Goal: Information Seeking & Learning: Learn about a topic

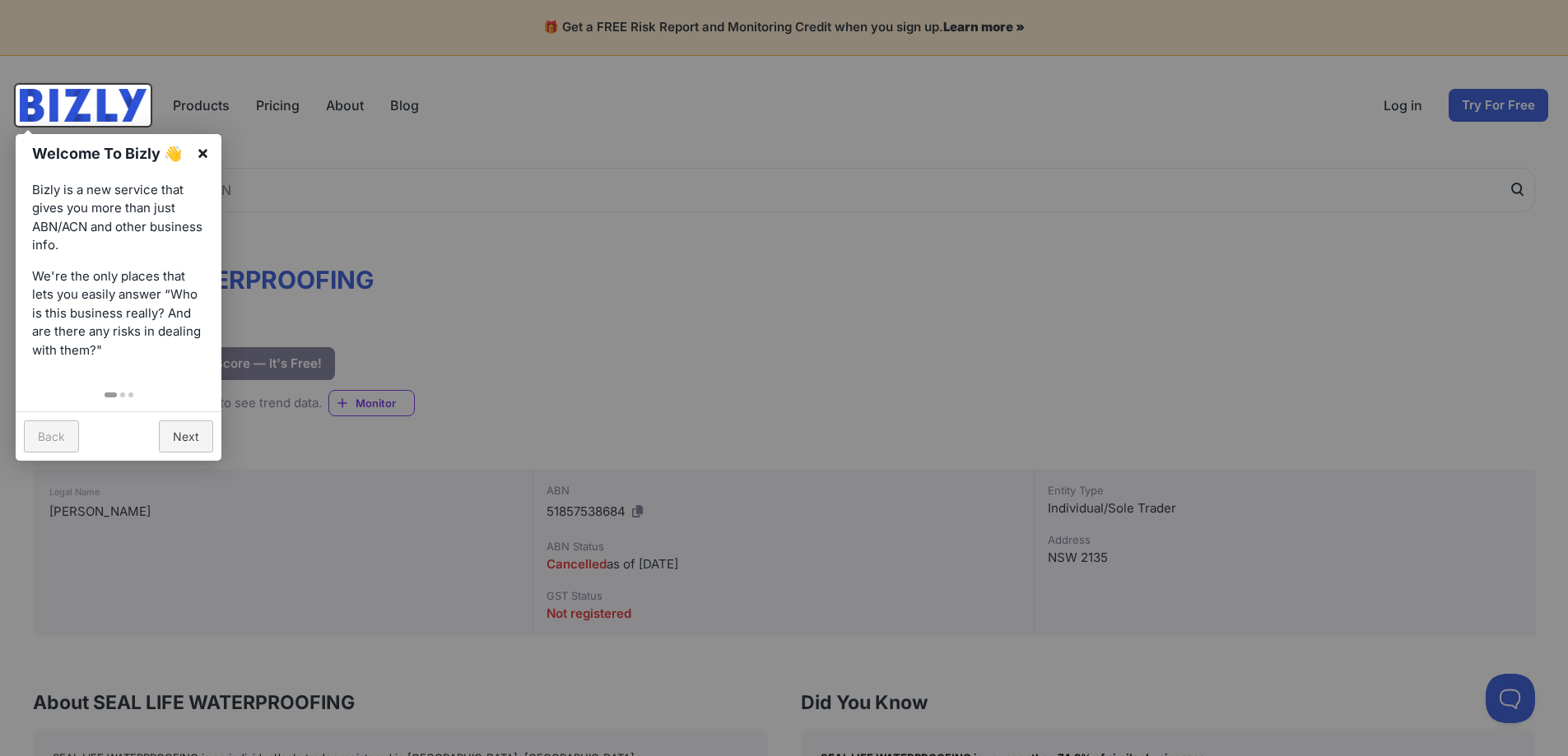
click at [203, 155] on link "×" at bounding box center [203, 152] width 37 height 37
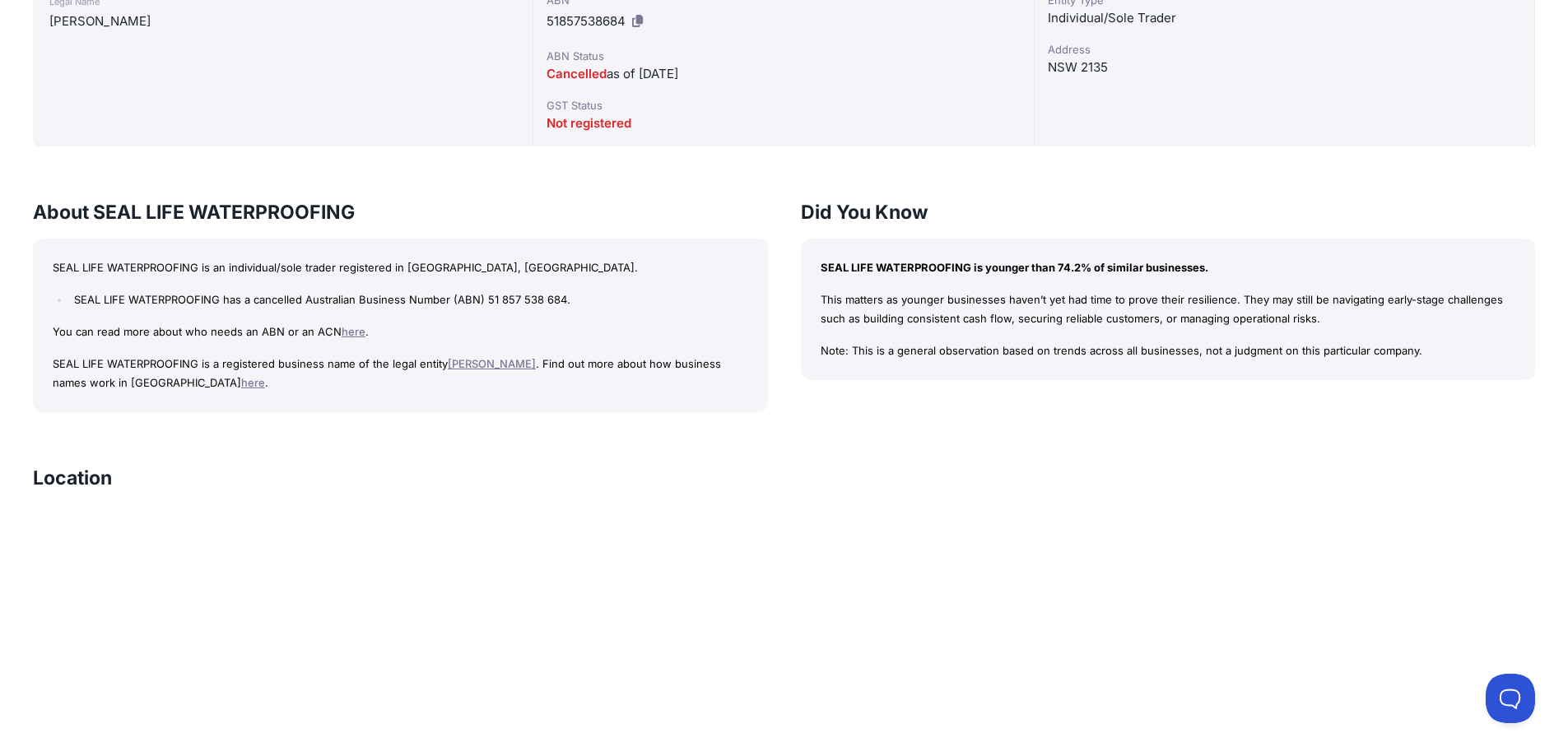
scroll to position [408, 0]
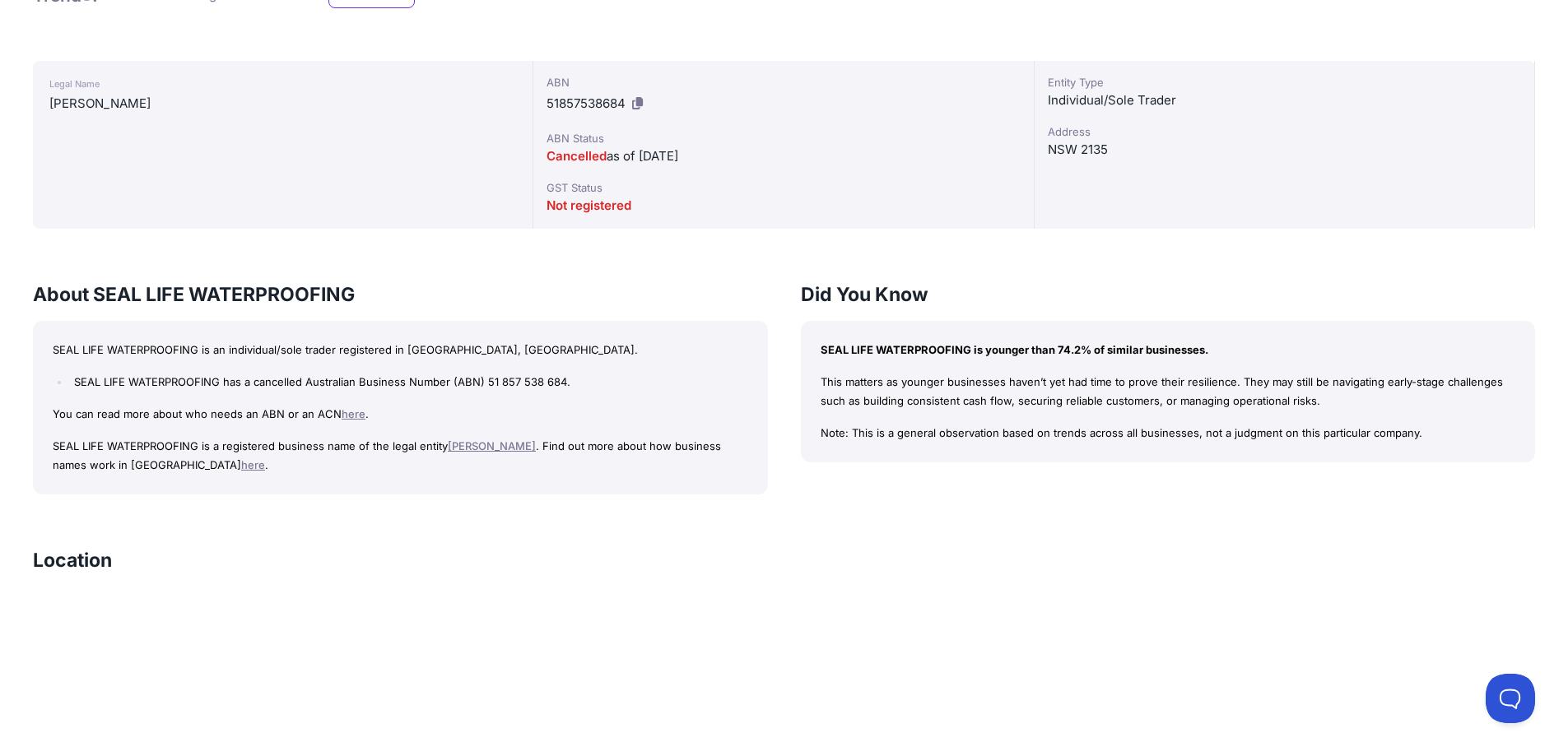
click at [241, 470] on link "here" at bounding box center [252, 465] width 24 height 13
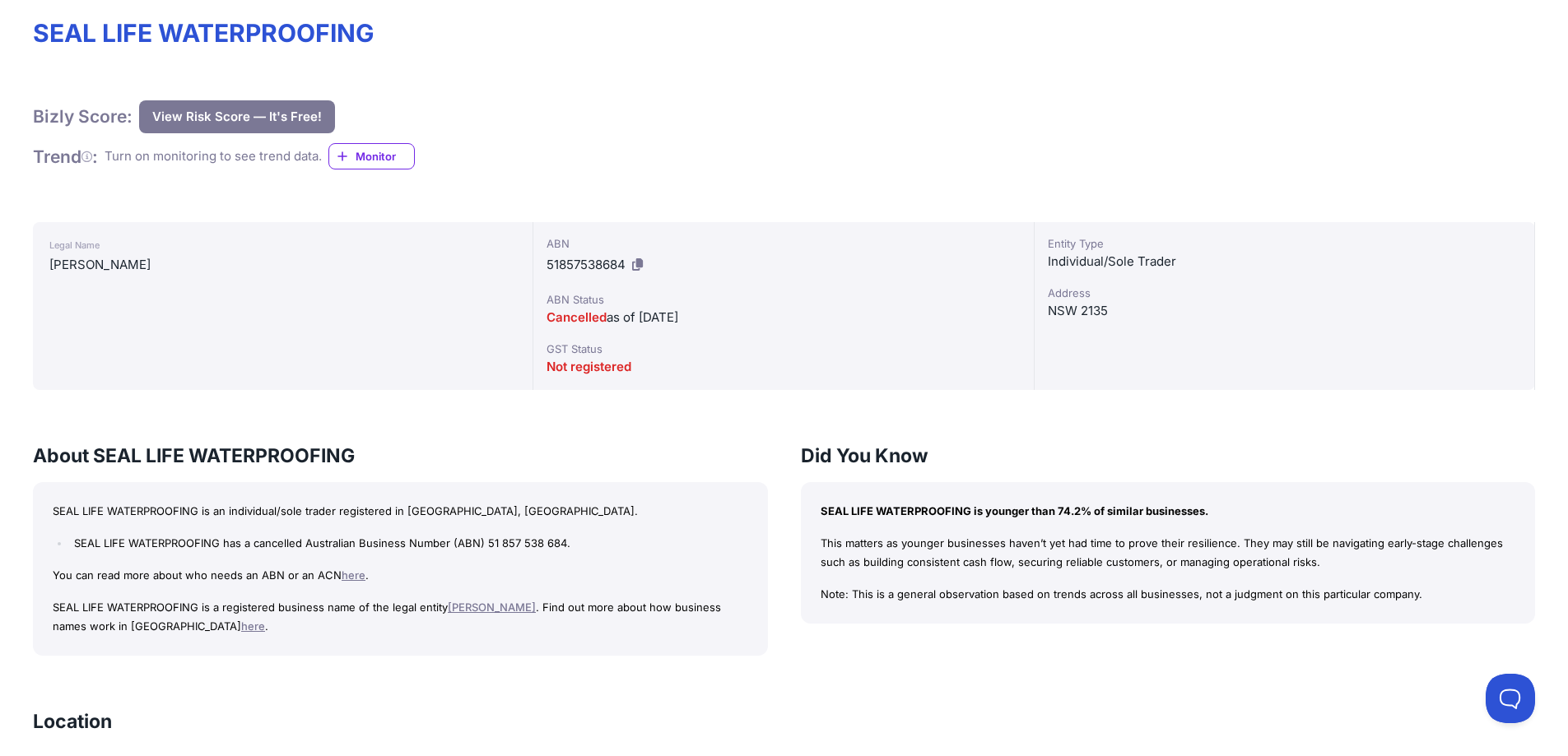
scroll to position [329, 0]
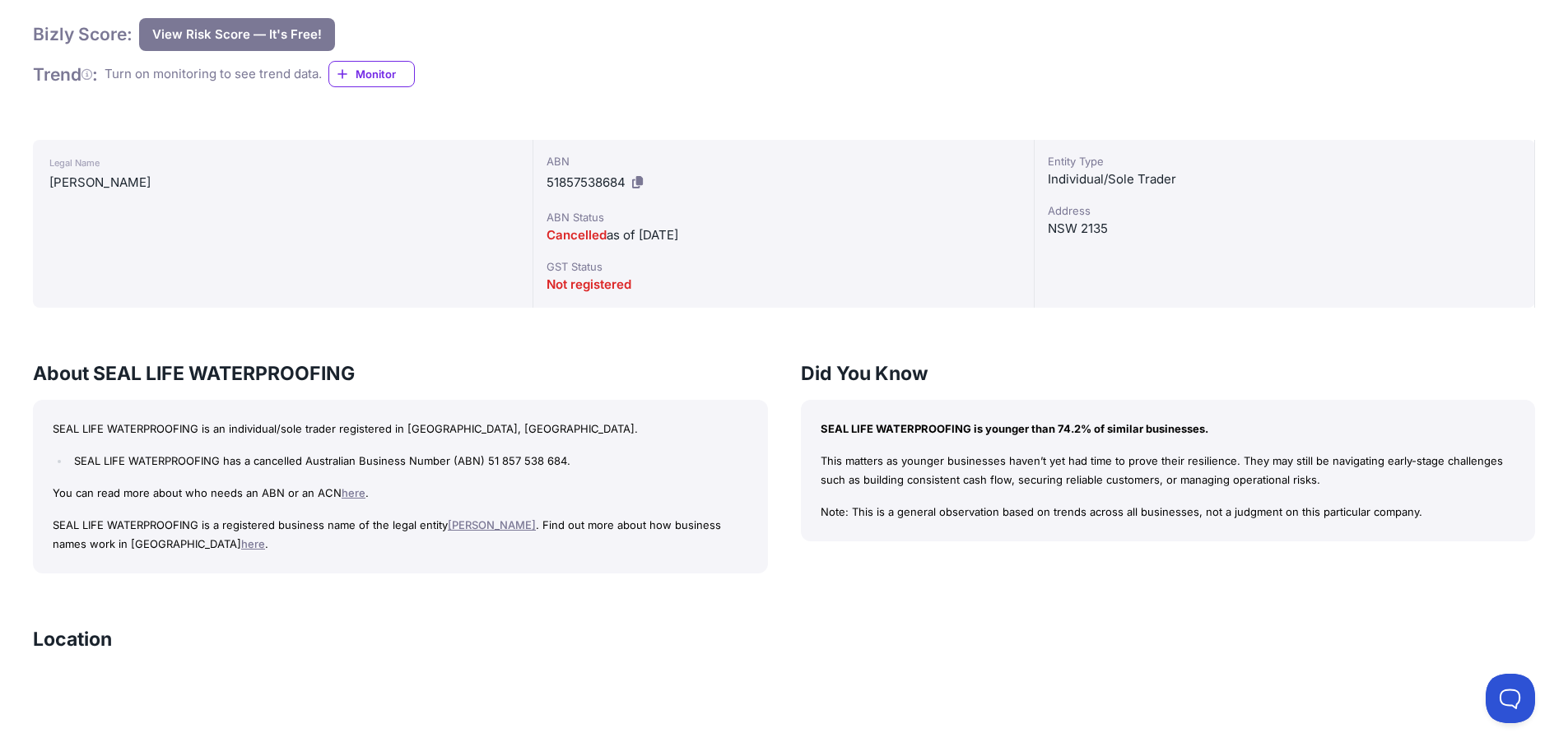
drag, startPoint x: 38, startPoint y: 375, endPoint x: 1427, endPoint y: 514, distance: 1395.9
click at [1427, 514] on div "About SEAL LIFE WATERPROOFING SEAL LIFE WATERPROOFING is an individual/sole tra…" at bounding box center [784, 468] width 1502 height 213
copy div "About SEAL LIFE WATERPROOFING SEAL LIFE WATERPROOFING is an individual/sole tra…"
click at [610, 340] on div "SEAL LIFE WATERPROOFING Bizly Score: View Risk Score — It's Free! View Risk Sco…" at bounding box center [784, 724] width 1568 height 1797
